Goal: Task Accomplishment & Management: Use online tool/utility

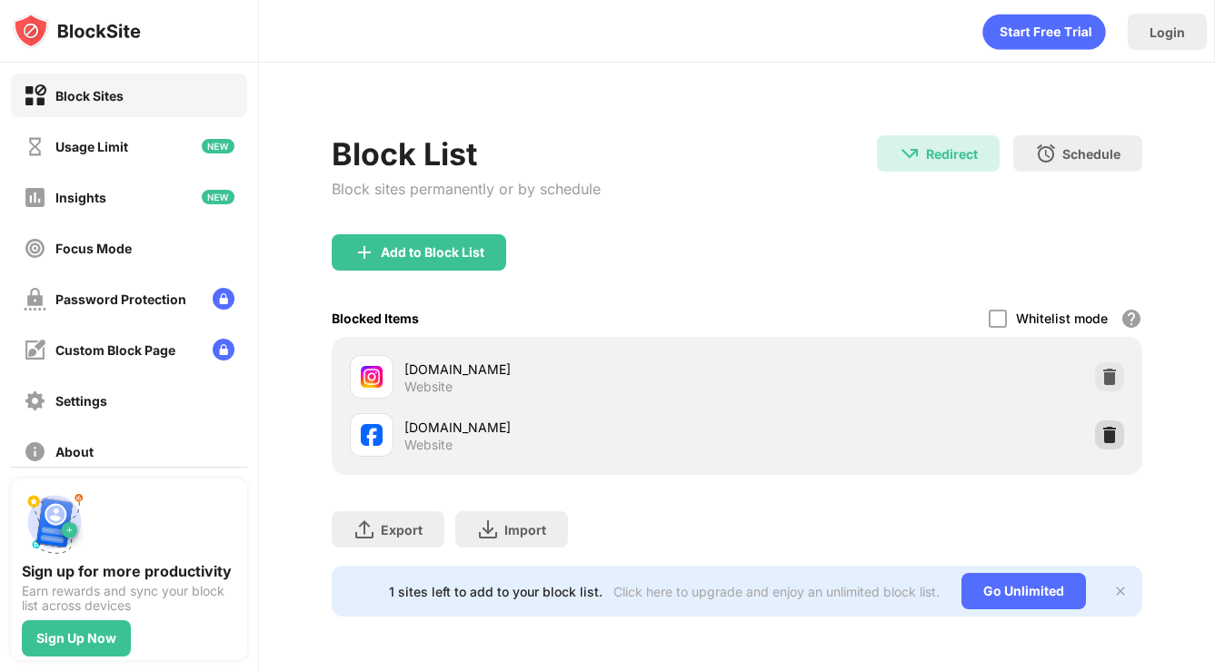
click at [1118, 444] on div at bounding box center [1109, 435] width 29 height 29
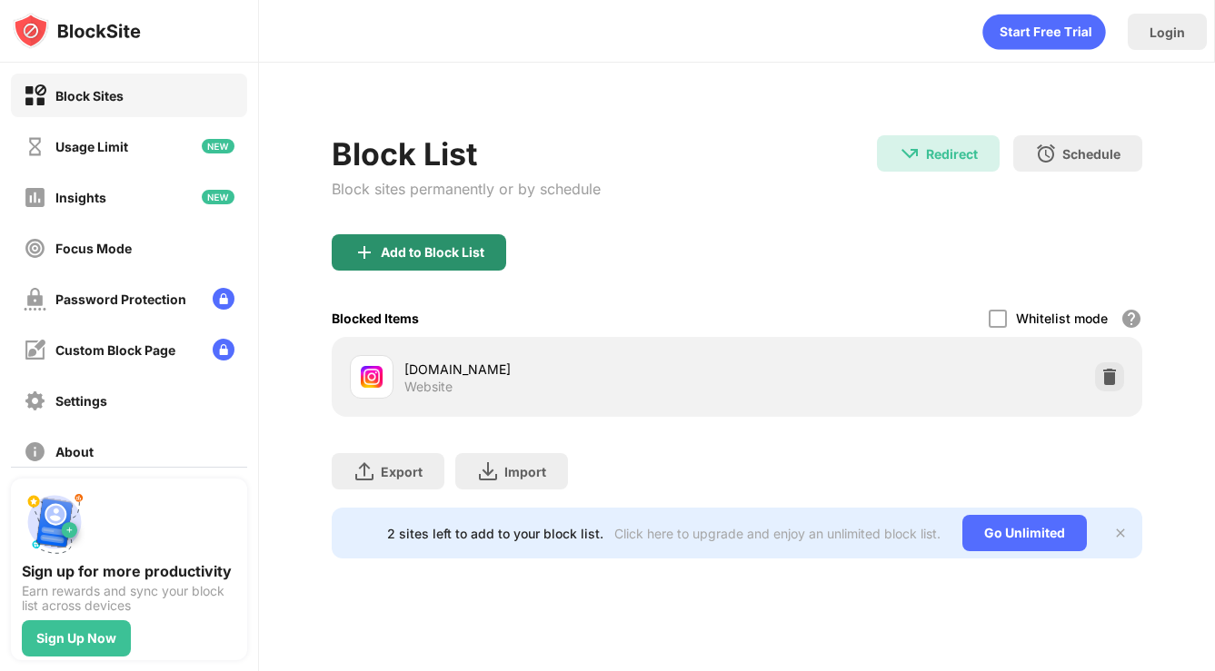
click at [447, 267] on div "Add to Block List" at bounding box center [419, 252] width 174 height 36
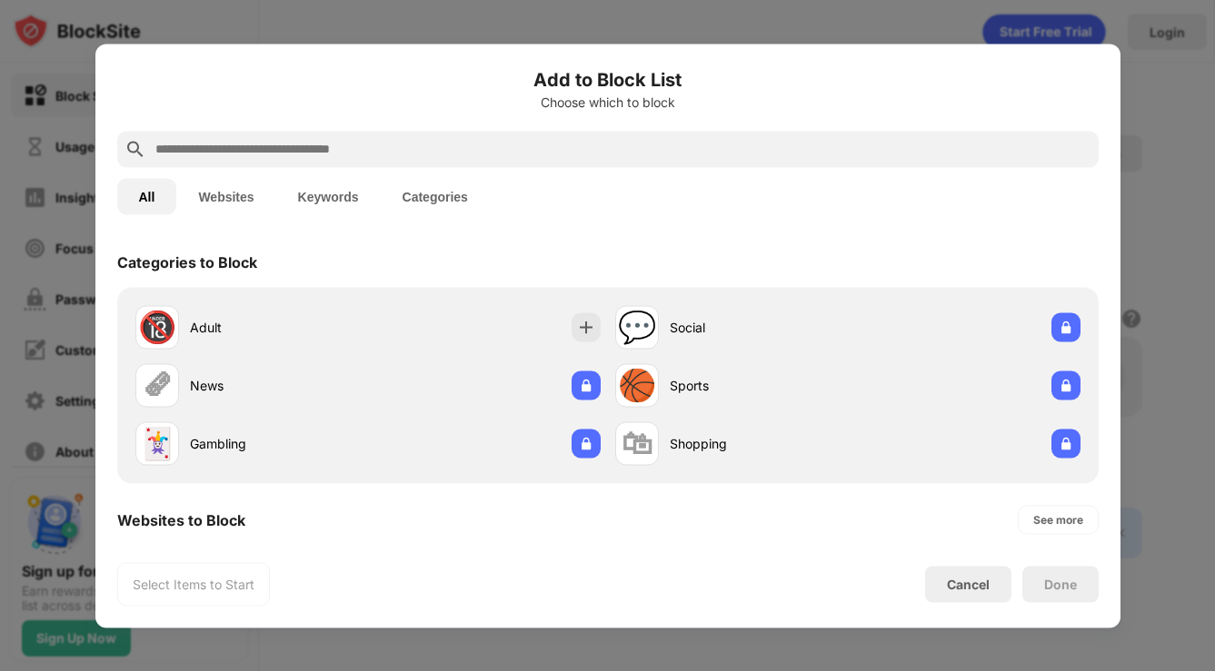
click at [318, 144] on input "text" at bounding box center [623, 149] width 938 height 22
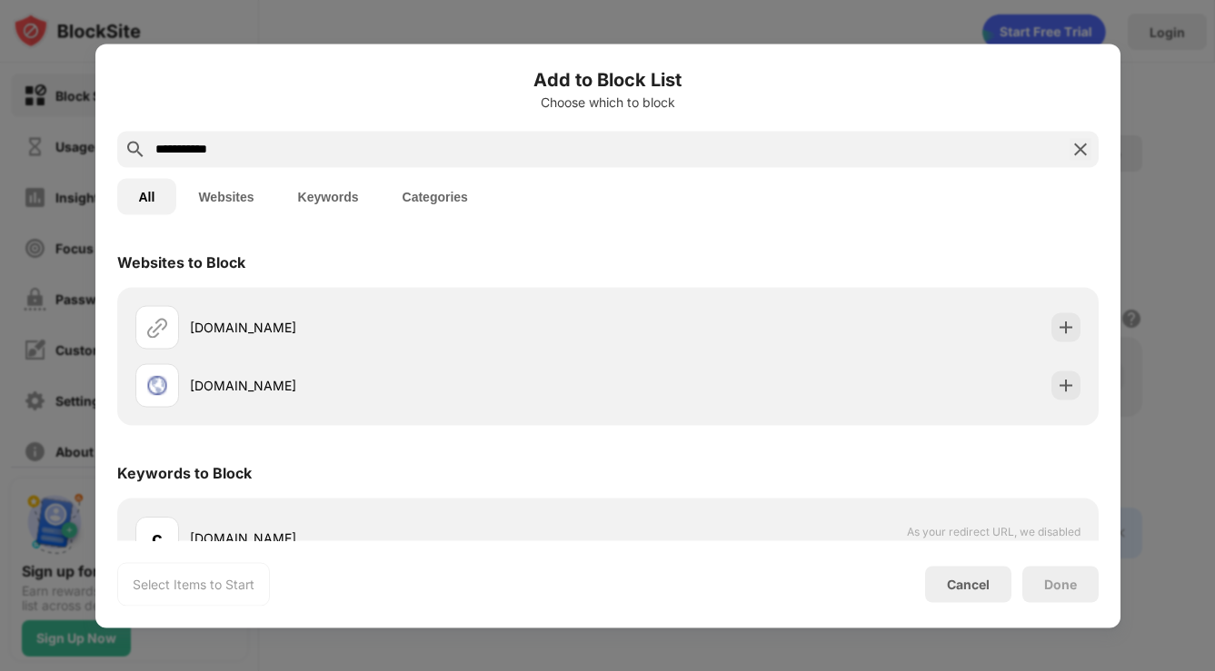
type input "**********"
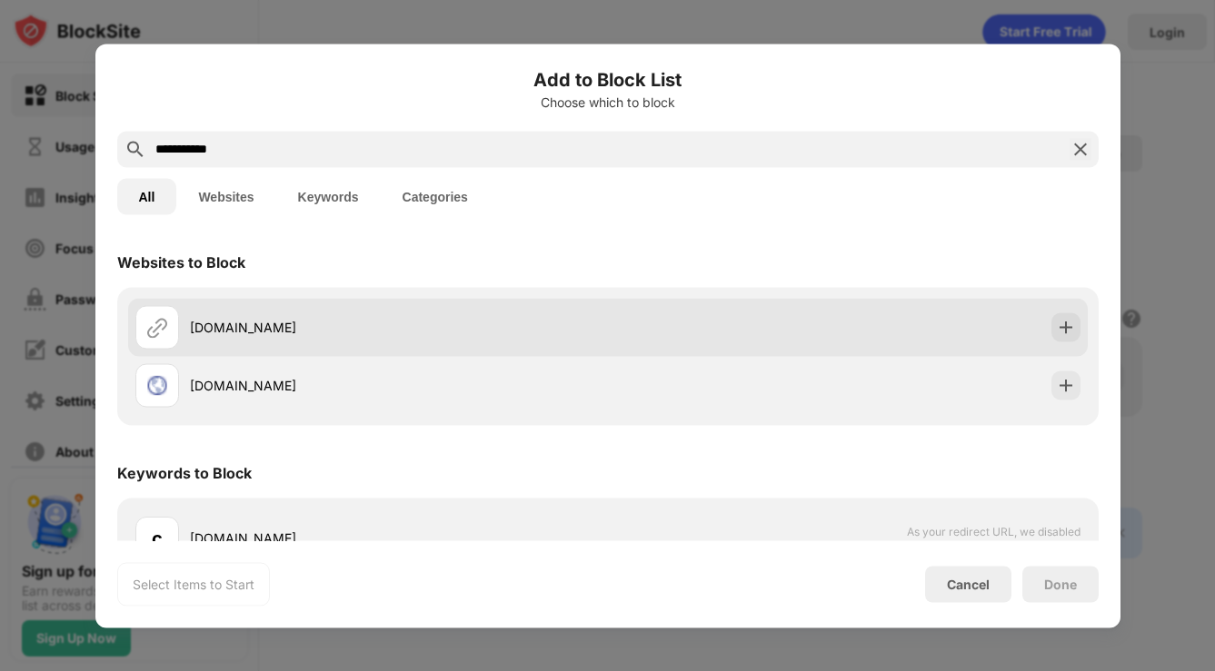
click at [464, 318] on div "[DOMAIN_NAME]" at bounding box center [399, 327] width 418 height 19
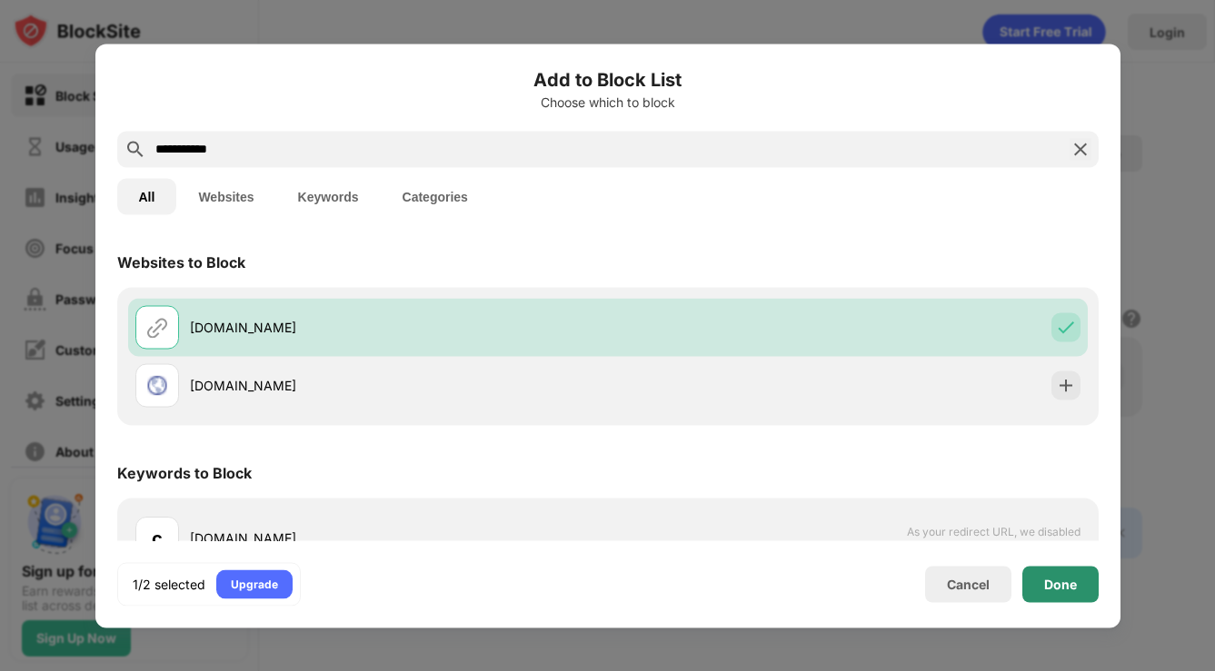
click at [1067, 577] on div "Done" at bounding box center [1060, 584] width 33 height 15
